Goal: Task Accomplishment & Management: Use online tool/utility

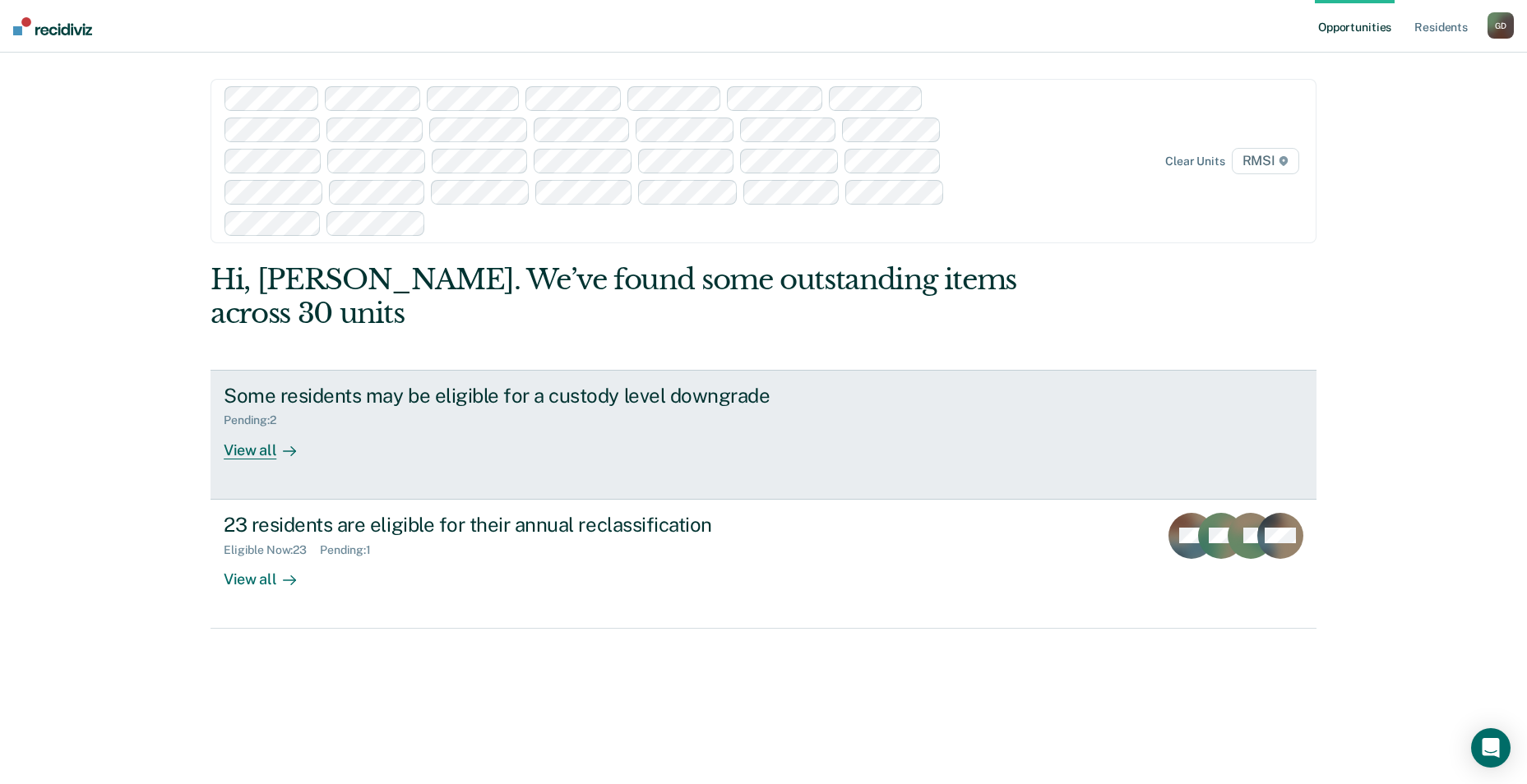
click at [258, 427] on div "View all" at bounding box center [269, 443] width 92 height 32
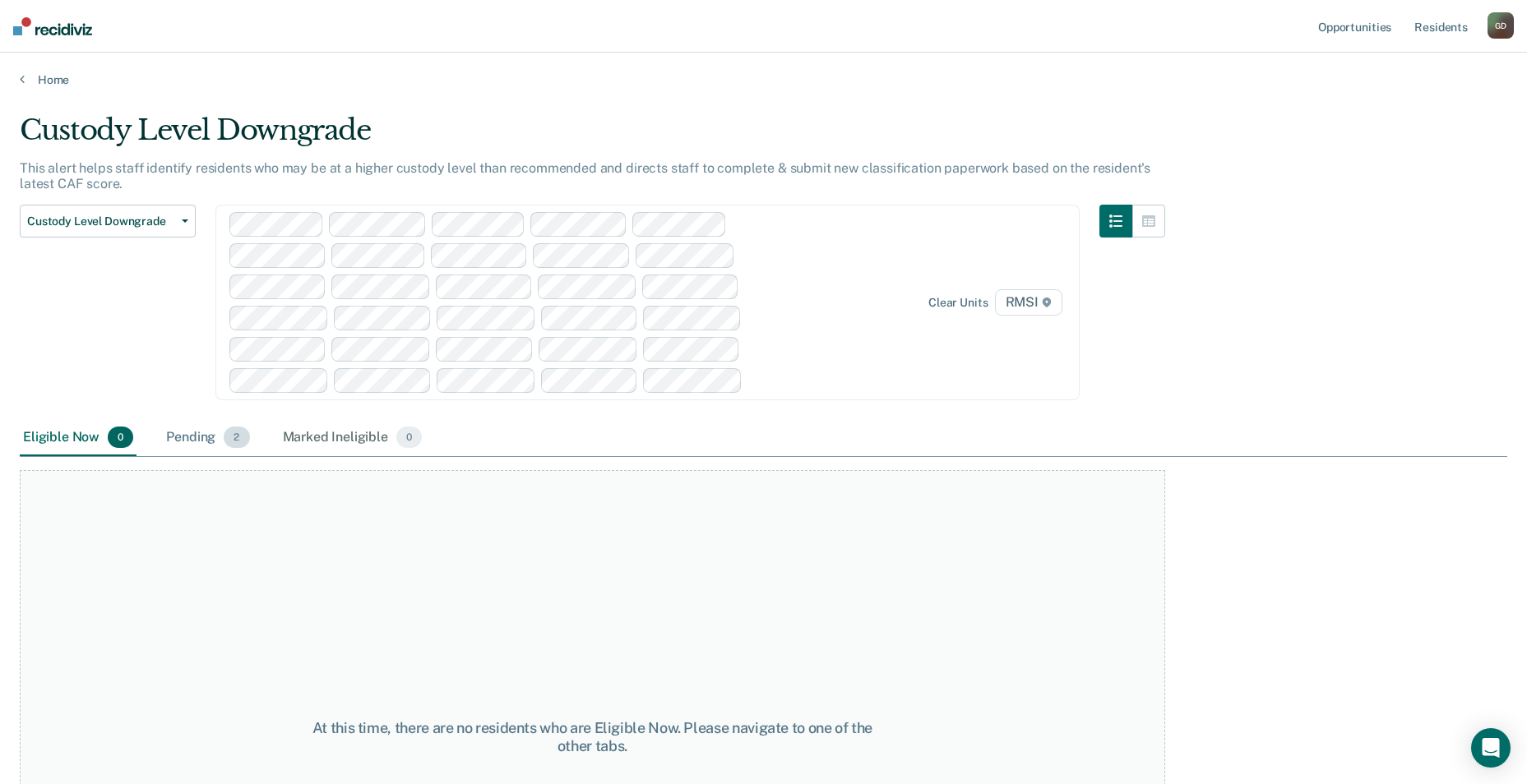
click at [209, 438] on div "Pending 2" at bounding box center [208, 438] width 90 height 36
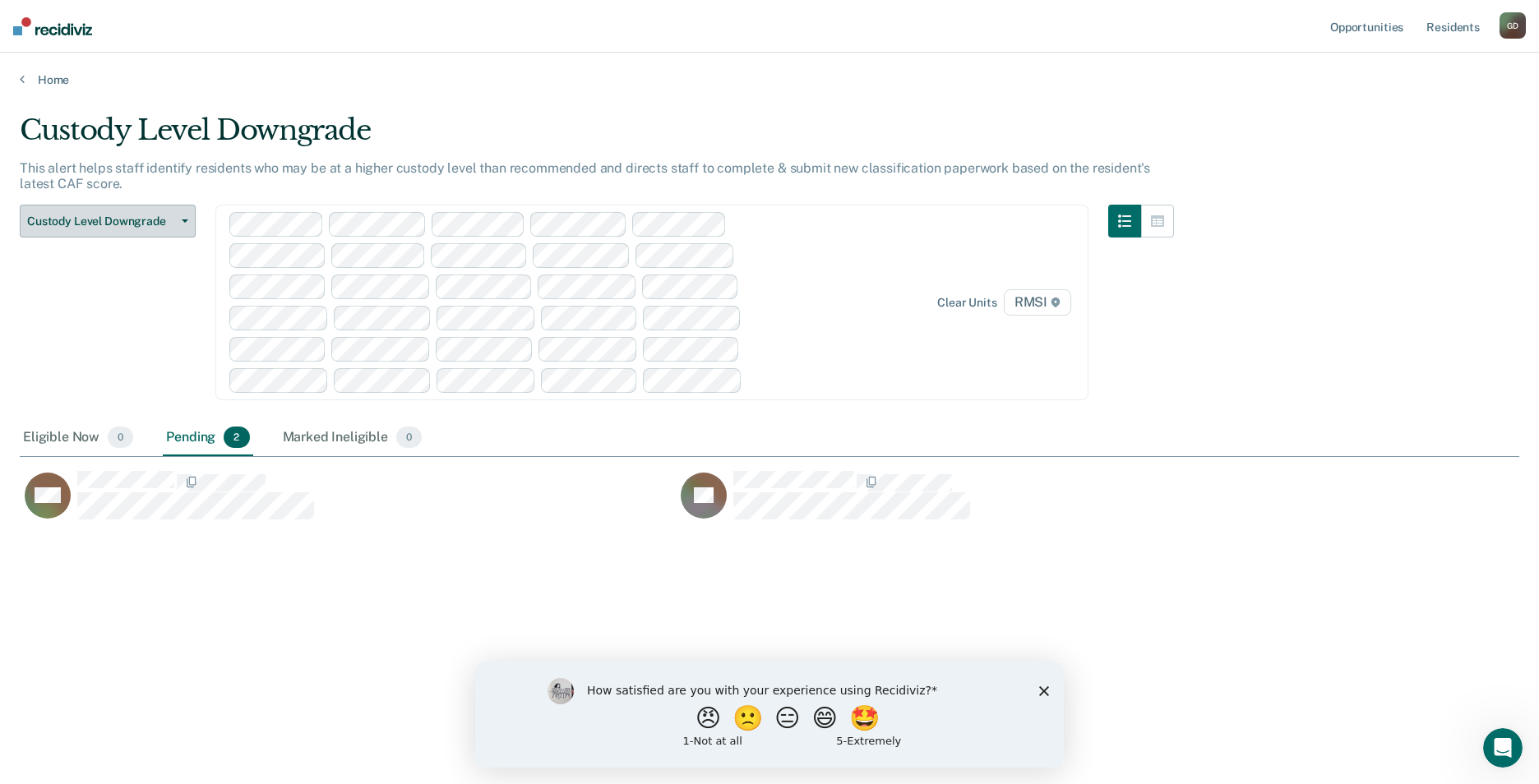
click at [106, 215] on span "Custody Level Downgrade" at bounding box center [101, 221] width 148 height 14
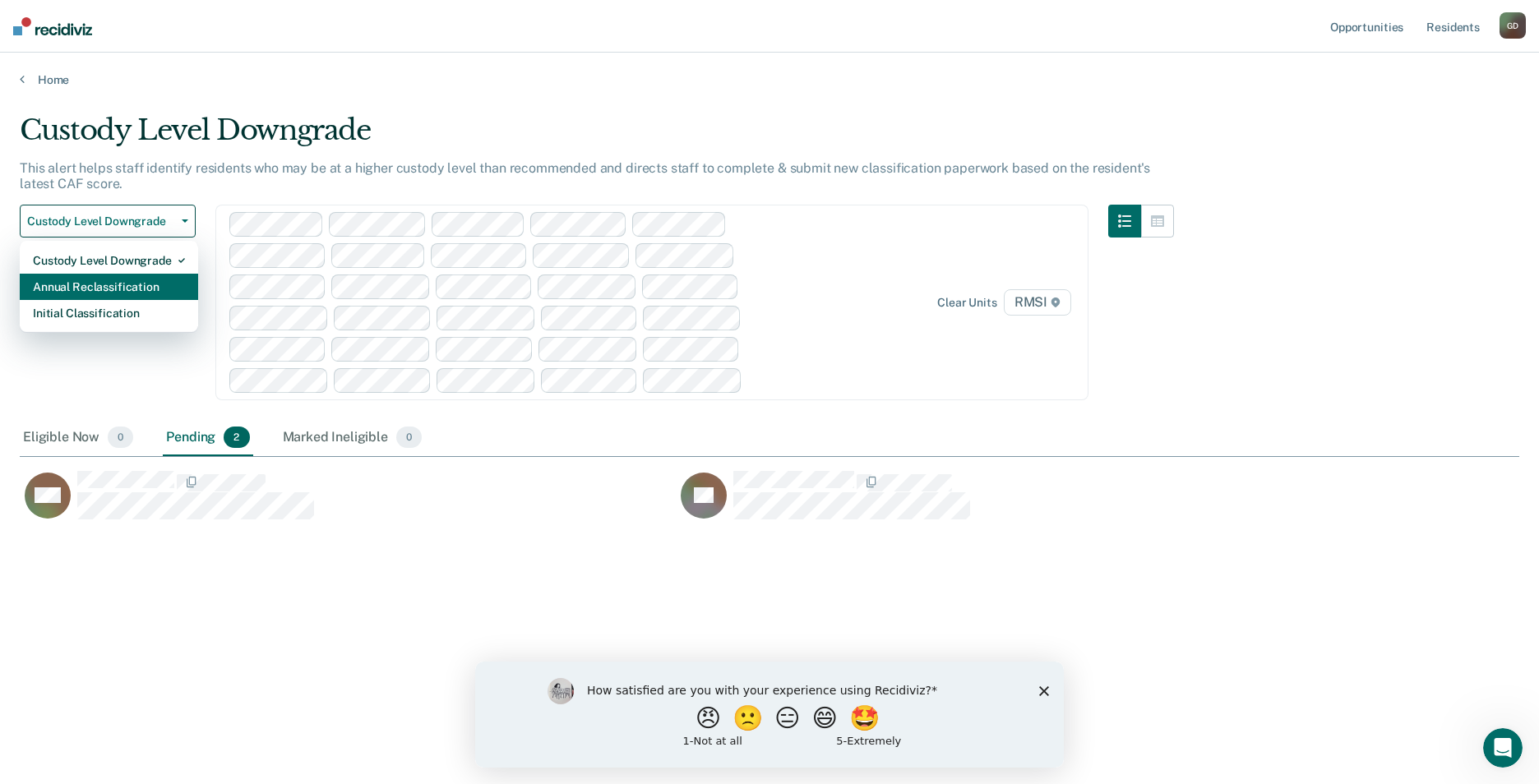
click at [129, 290] on div "Annual Reclassification" at bounding box center [109, 287] width 152 height 26
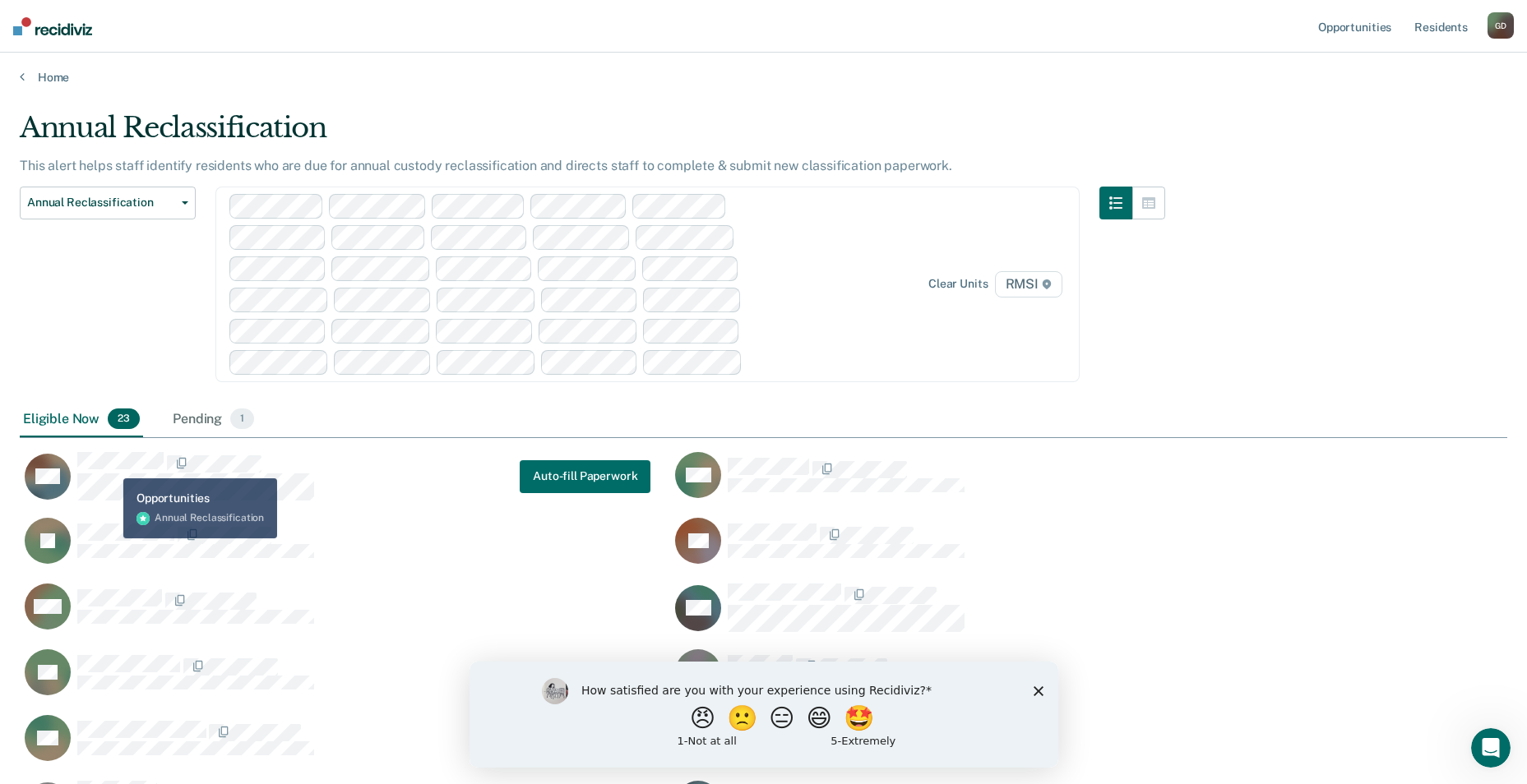
scroll to position [2, 0]
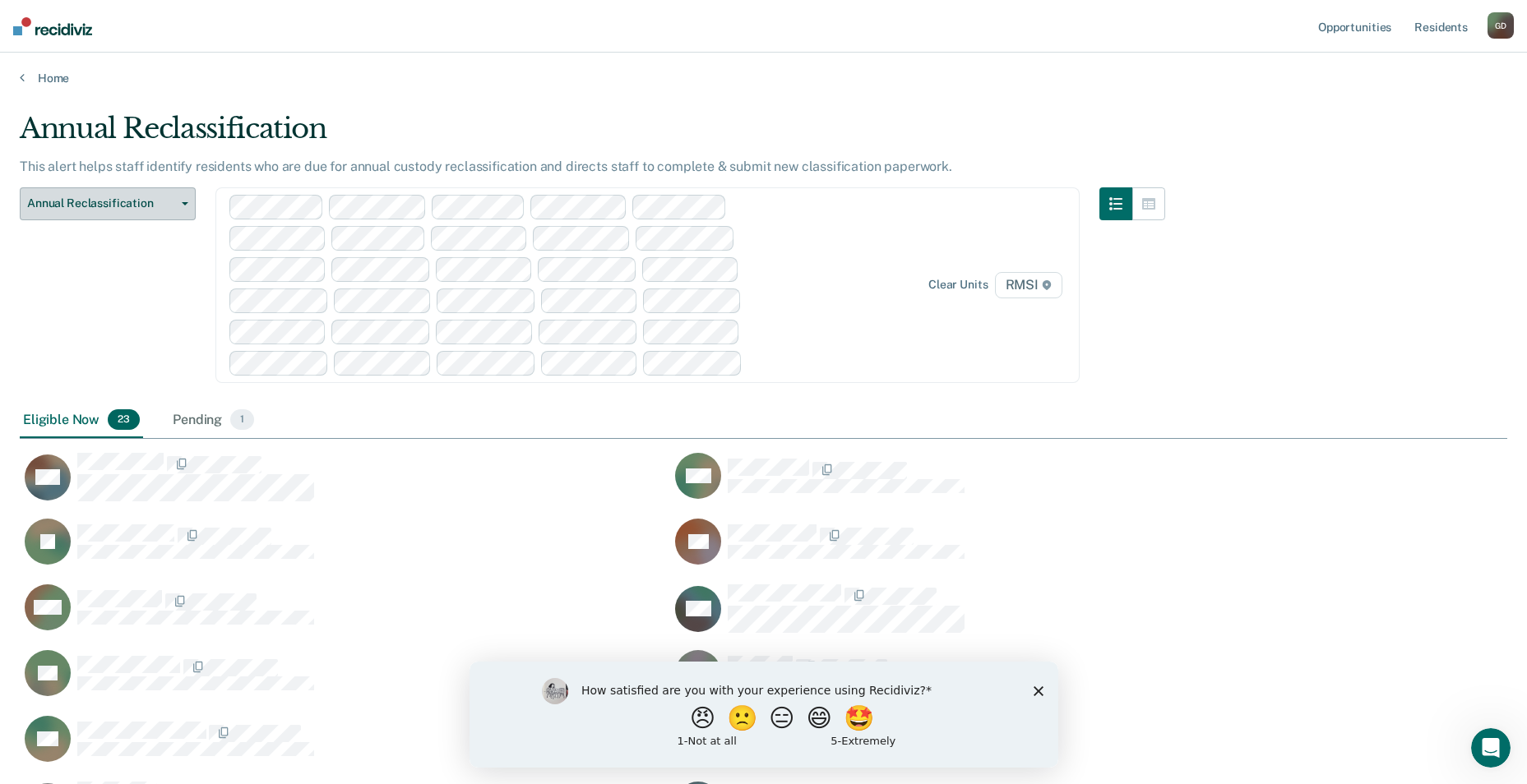
click at [182, 211] on button "Annual Reclassification" at bounding box center [107, 204] width 176 height 33
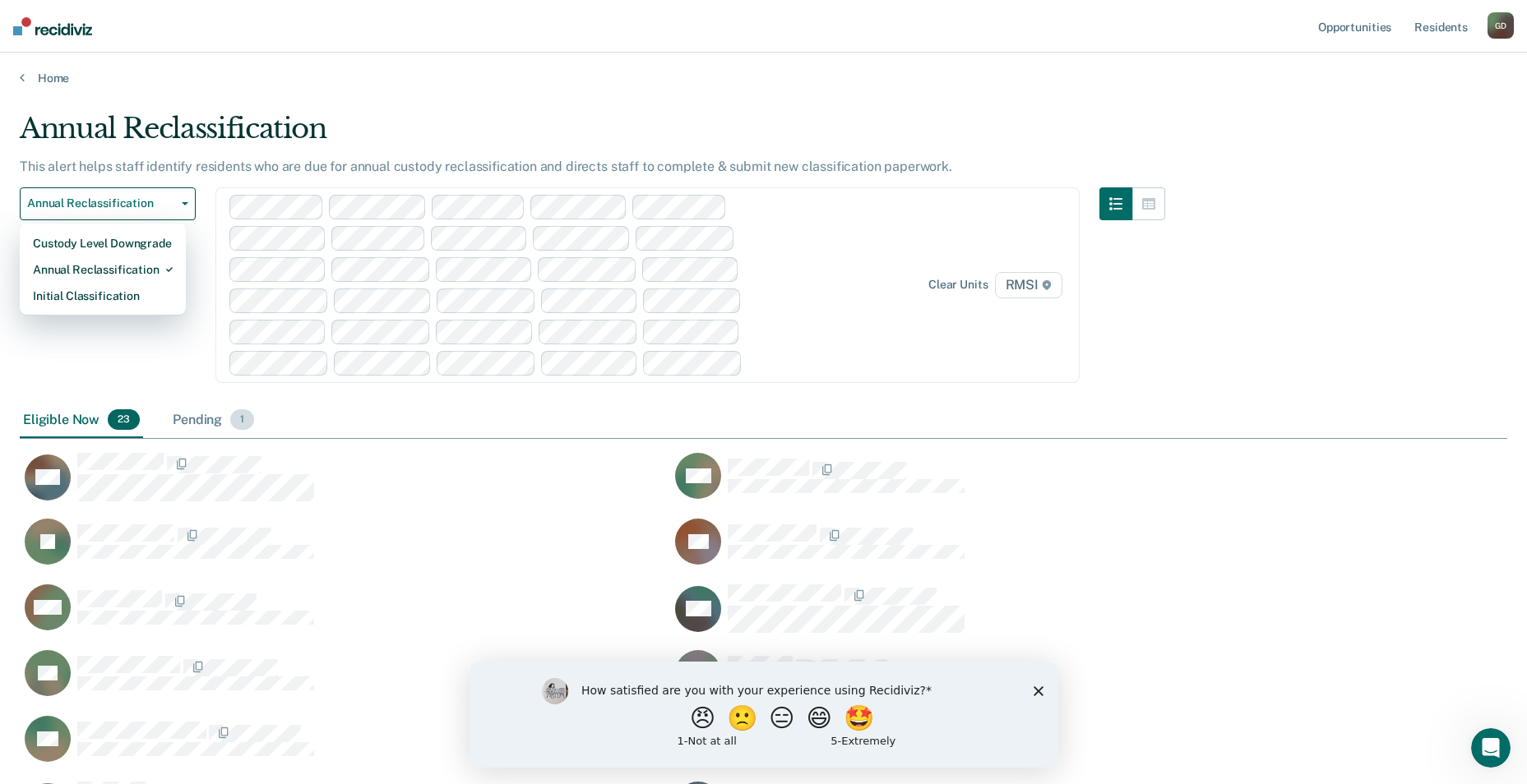
click at [211, 421] on div "Pending 1" at bounding box center [214, 420] width 88 height 36
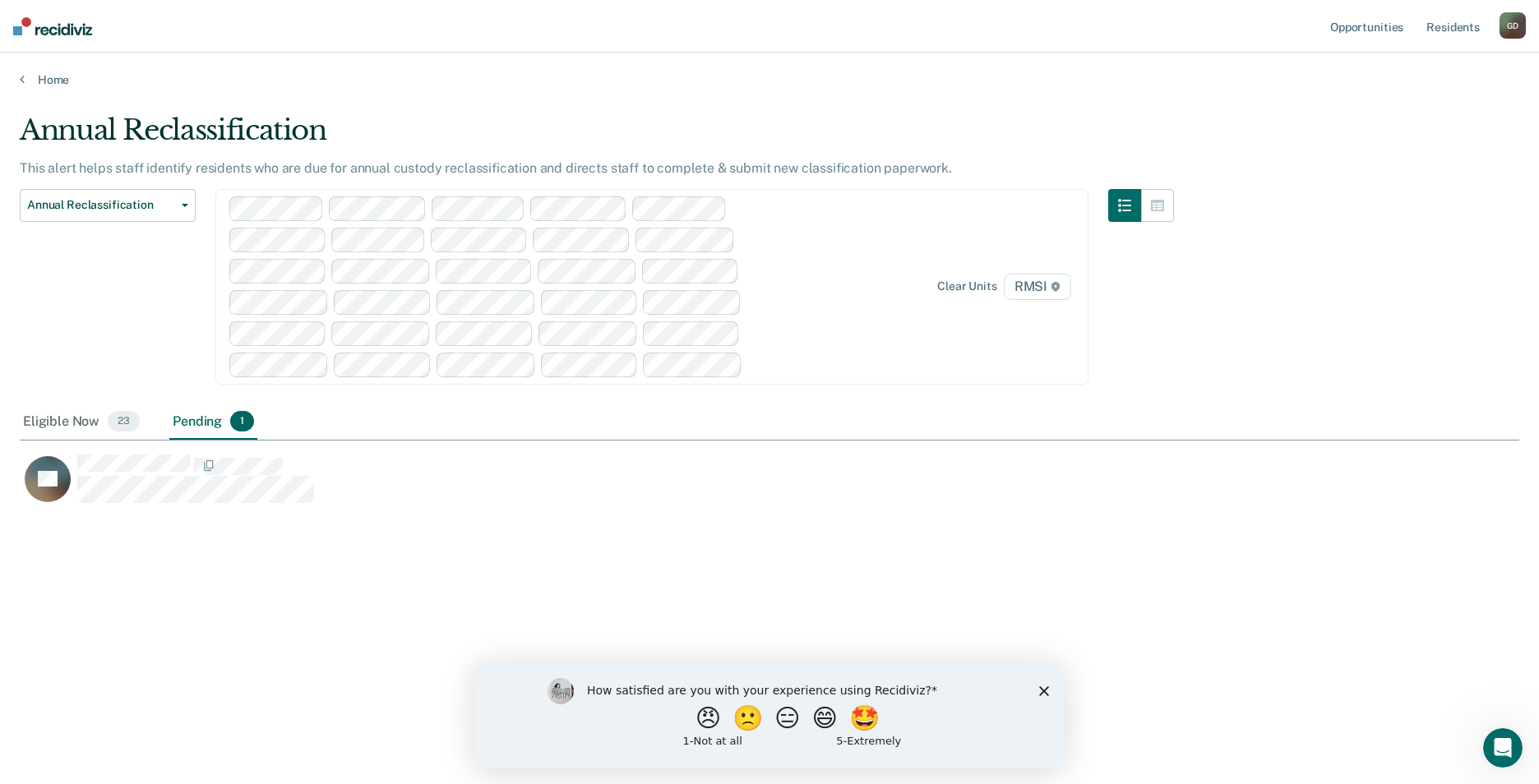
scroll to position [535, 1487]
